Goal: Find specific page/section: Find specific page/section

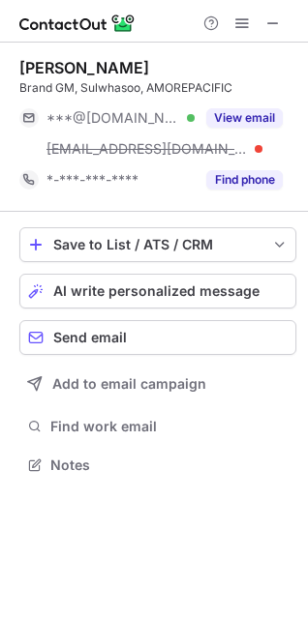
scroll to position [452, 308]
